Goal: Communication & Community: Participate in discussion

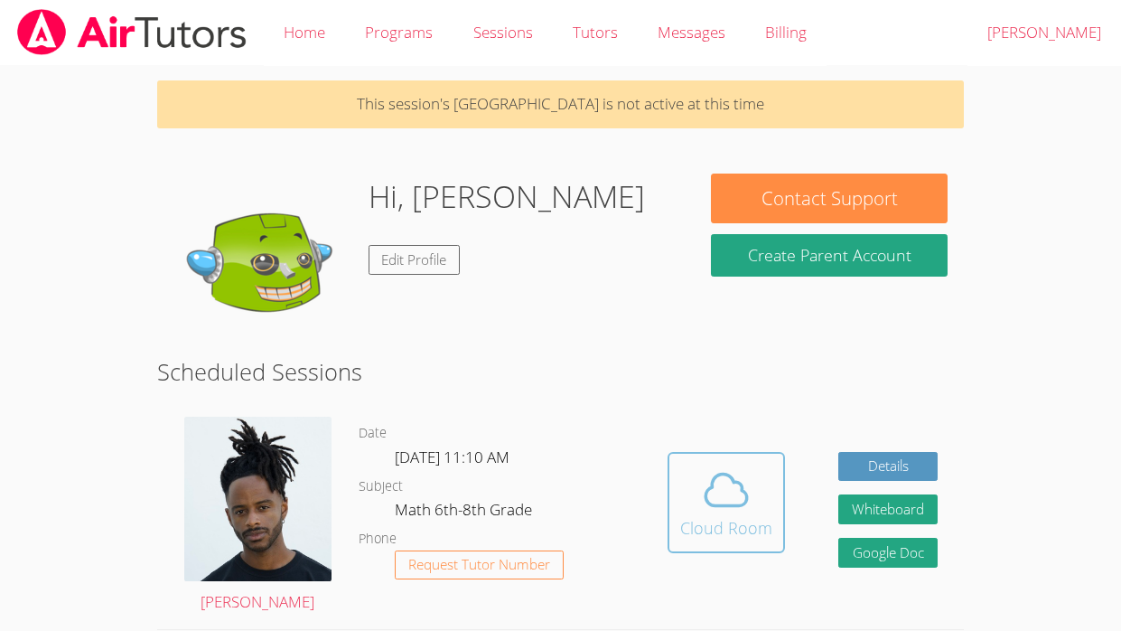
click at [714, 519] on div "Cloud Room" at bounding box center [726, 527] width 92 height 25
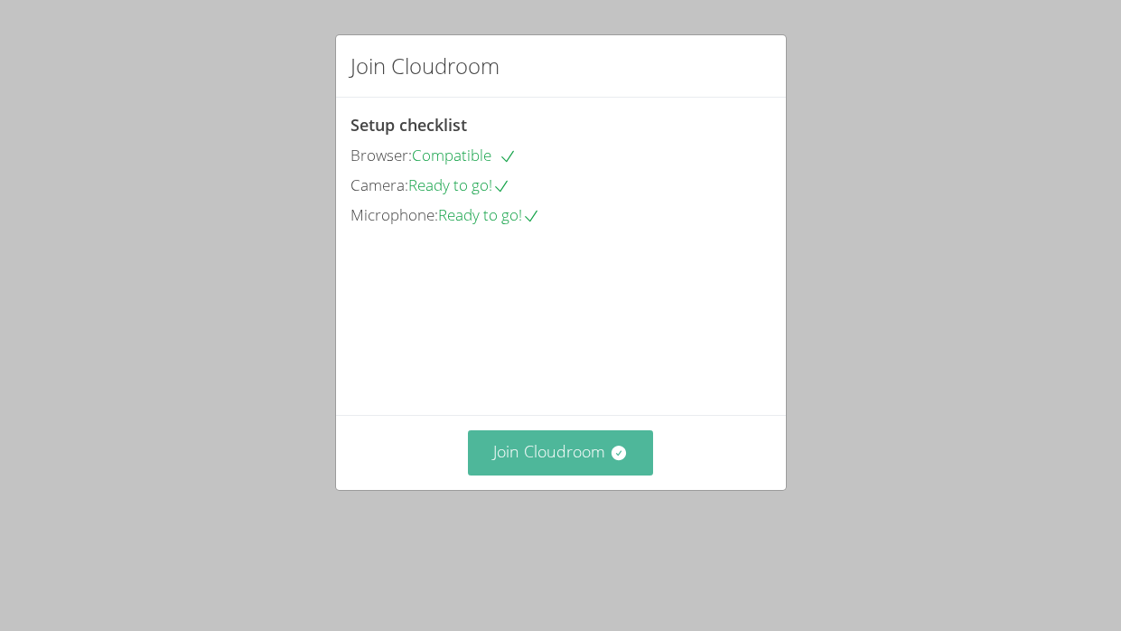
click at [566, 474] on button "Join Cloudroom" at bounding box center [560, 452] width 185 height 44
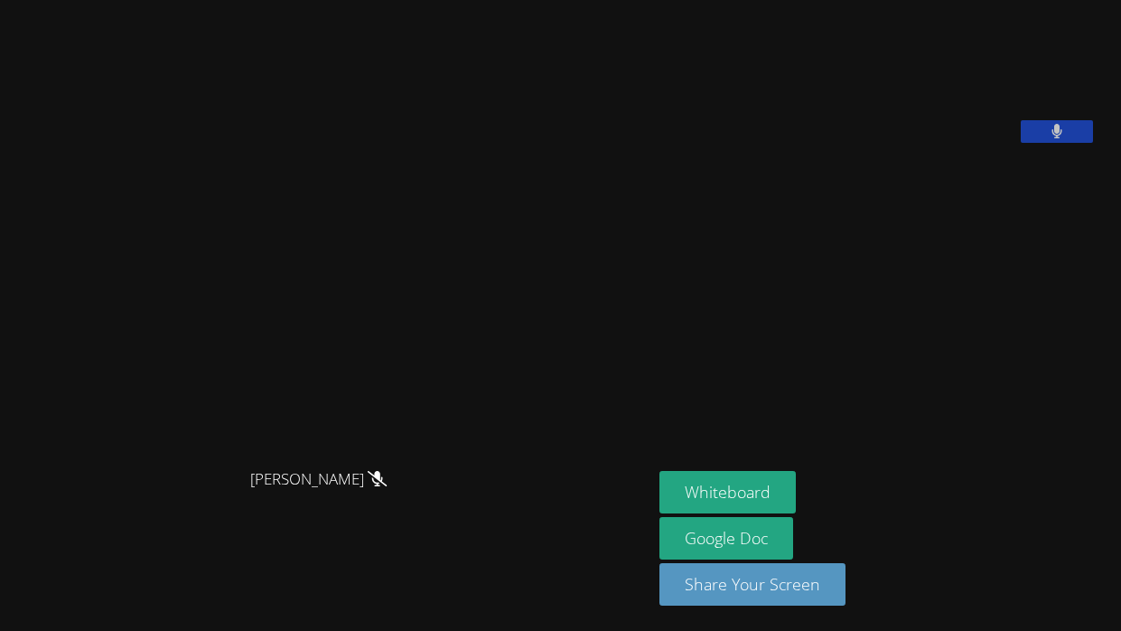
click at [1056, 143] on button at bounding box center [1057, 131] width 72 height 23
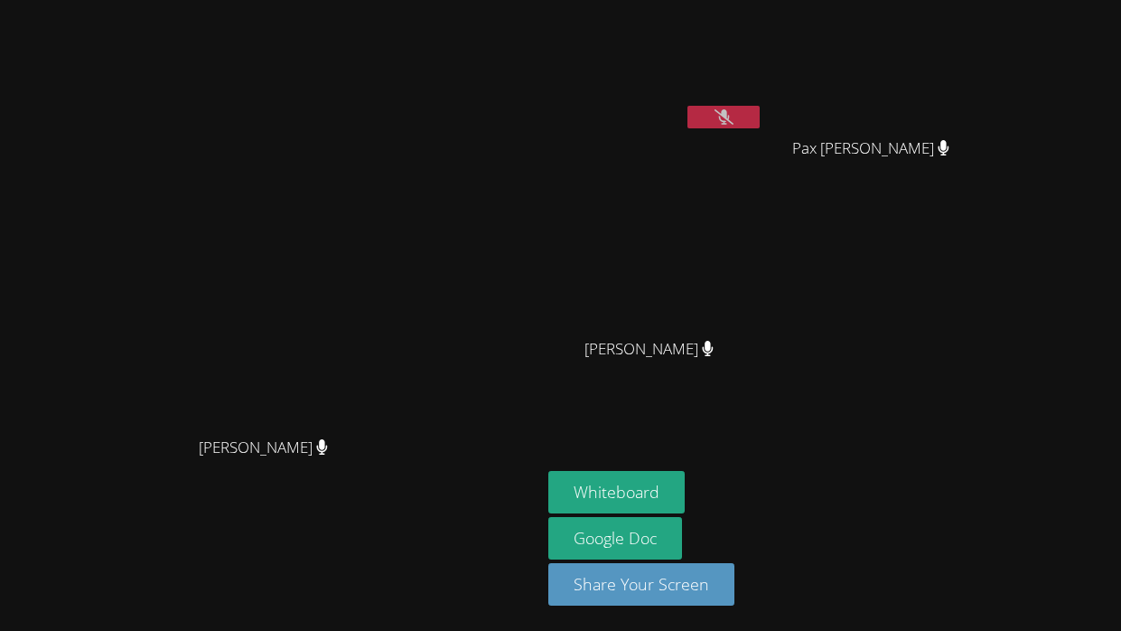
click at [760, 115] on button at bounding box center [723, 117] width 72 height 23
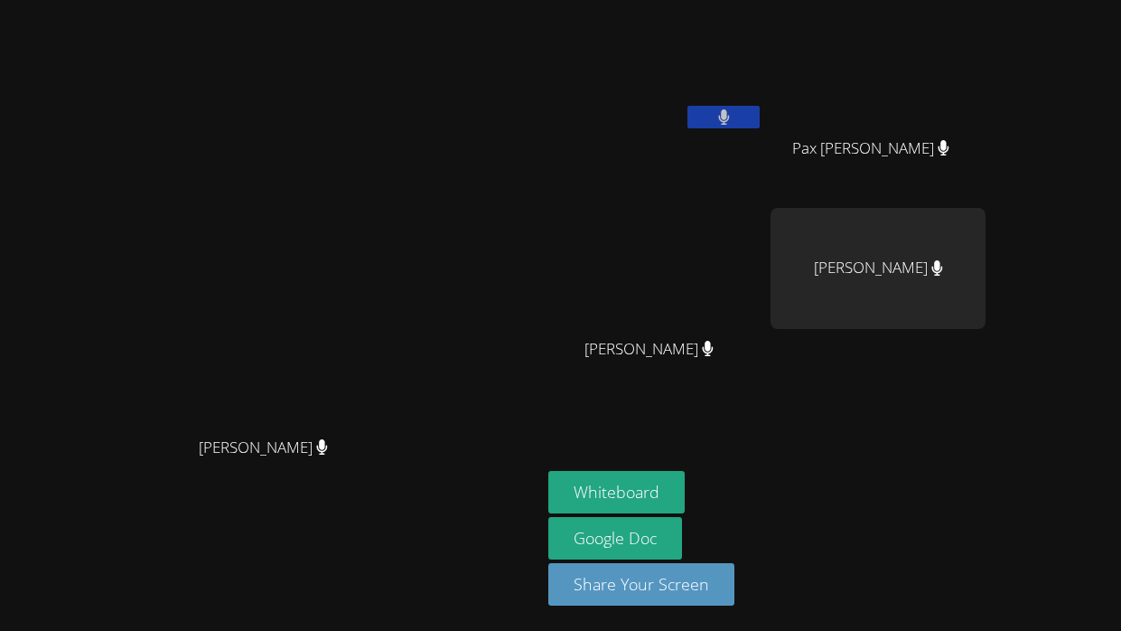
click at [760, 115] on button at bounding box center [723, 117] width 72 height 23
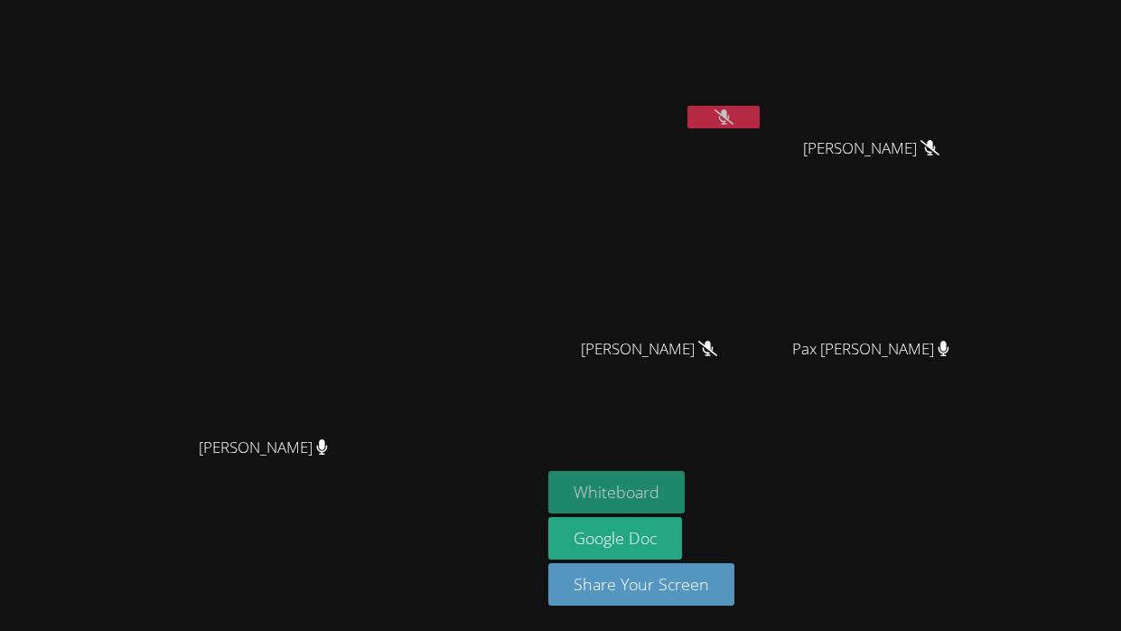
click at [685, 480] on button "Whiteboard" at bounding box center [616, 492] width 136 height 42
click at [734, 115] on icon at bounding box center [724, 116] width 19 height 15
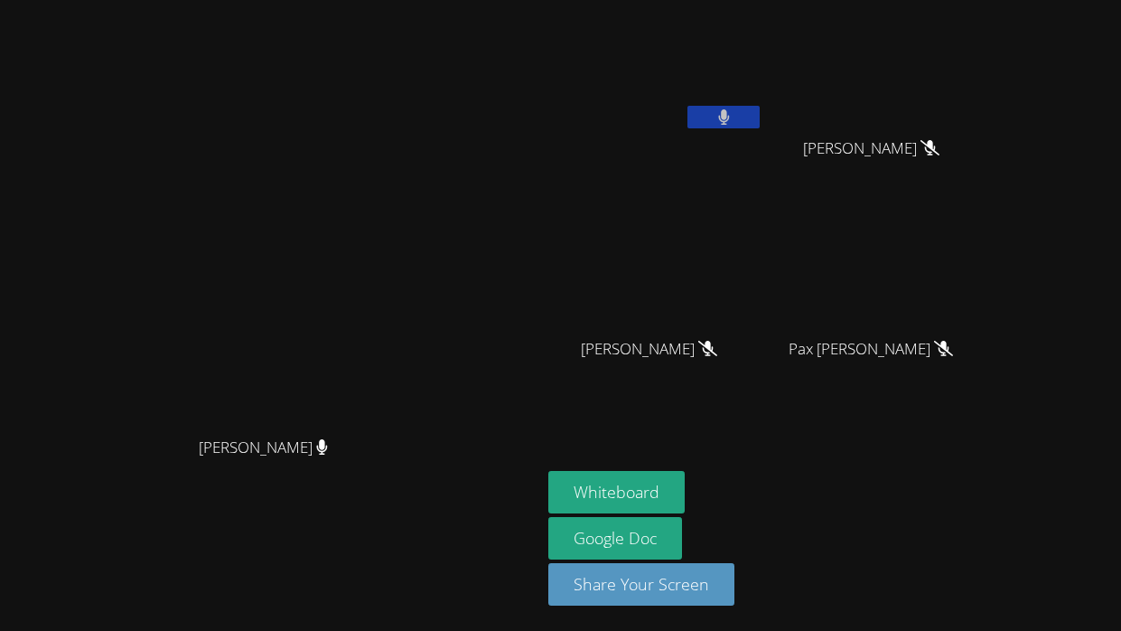
click at [760, 121] on button at bounding box center [723, 117] width 72 height 23
click at [760, 119] on button at bounding box center [723, 117] width 72 height 23
click at [760, 120] on button at bounding box center [723, 117] width 72 height 23
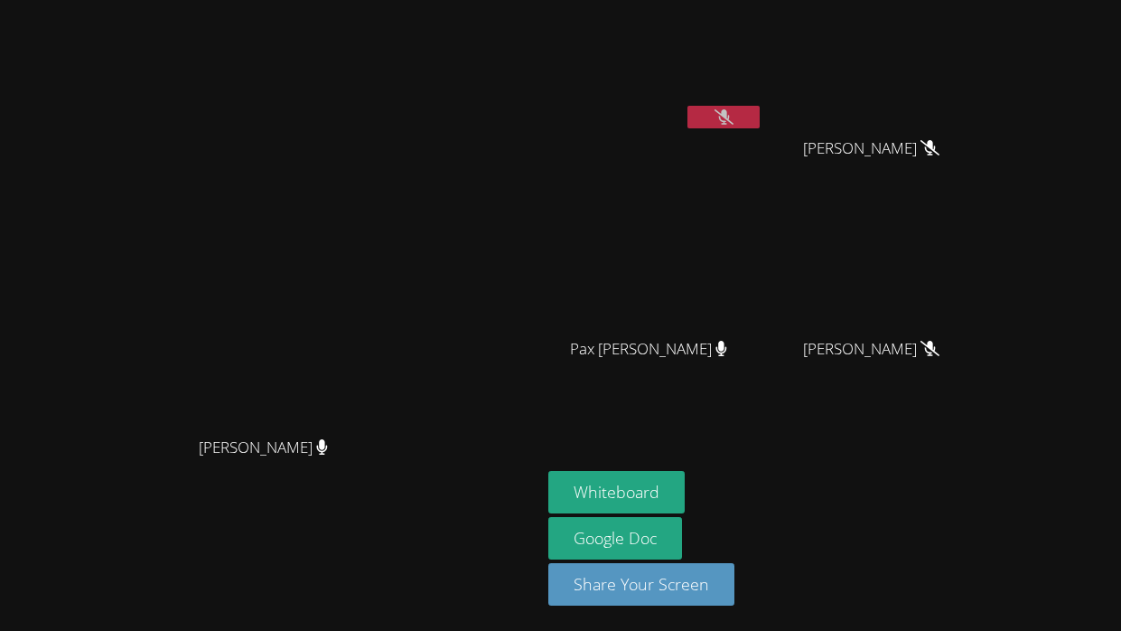
click at [734, 119] on icon at bounding box center [724, 116] width 19 height 15
click at [729, 119] on icon at bounding box center [723, 116] width 11 height 15
click at [734, 116] on icon at bounding box center [724, 116] width 19 height 15
click at [760, 116] on button at bounding box center [723, 117] width 72 height 23
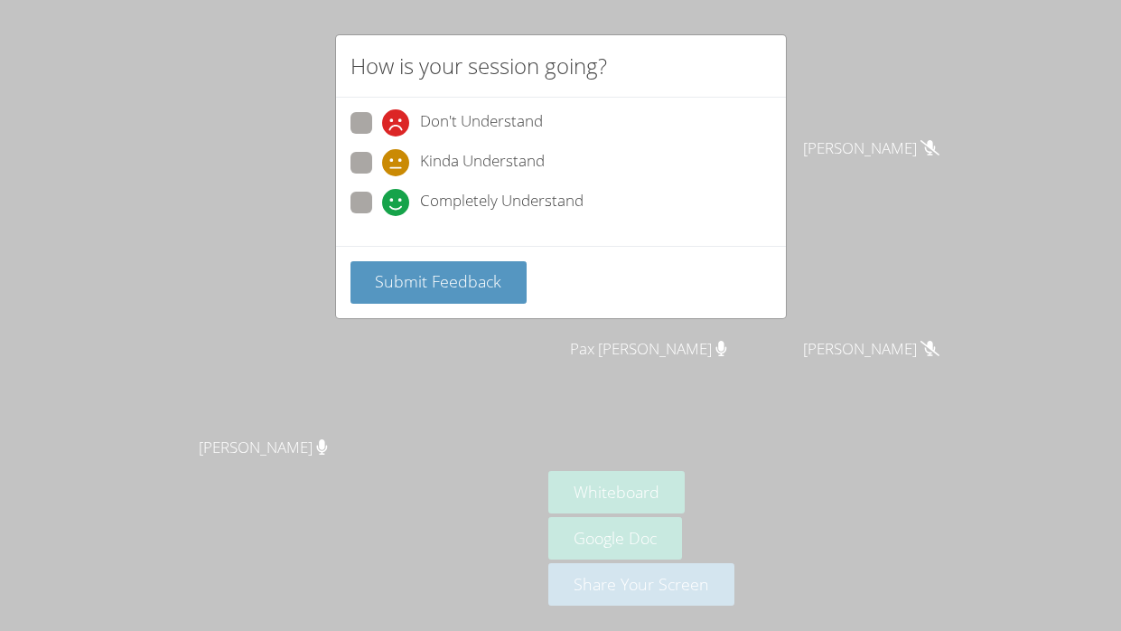
click at [382, 216] on span at bounding box center [382, 216] width 0 height 0
click at [382, 192] on input "Completely Understand" at bounding box center [389, 199] width 15 height 15
radio input "true"
click at [401, 300] on button "Submit Feedback" at bounding box center [439, 282] width 177 height 42
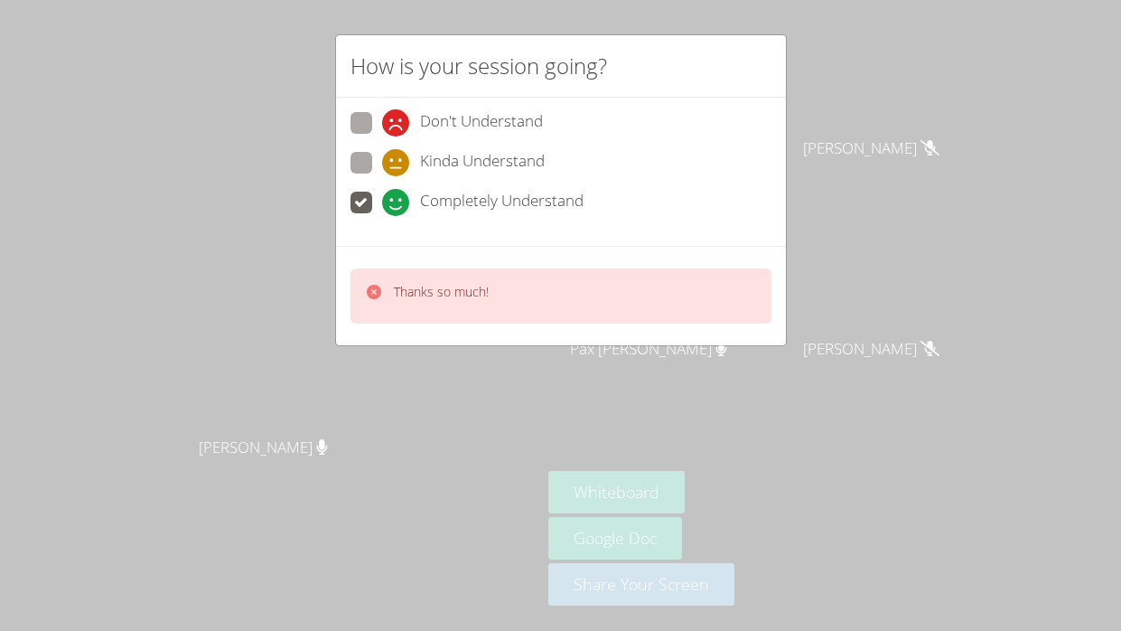
click at [861, 99] on div "How is your session going? Don't Understand Kinda Understand Completely Underst…" at bounding box center [560, 315] width 1121 height 631
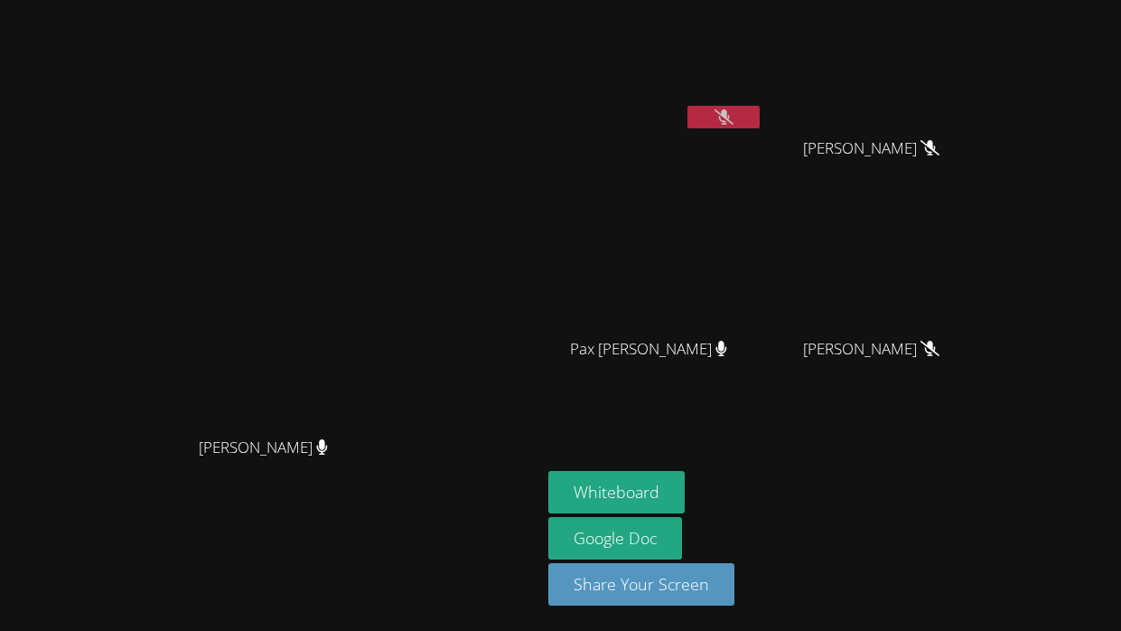
click at [734, 111] on icon at bounding box center [724, 116] width 19 height 15
click at [730, 111] on icon at bounding box center [724, 116] width 12 height 15
